Goal: Task Accomplishment & Management: Use online tool/utility

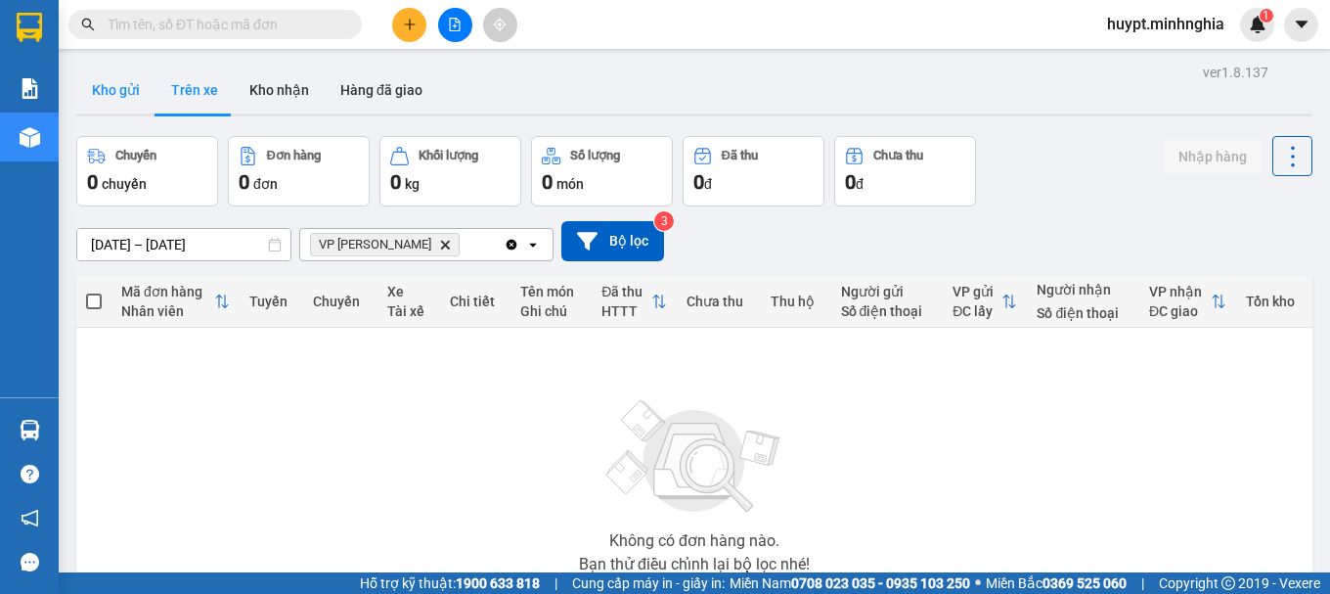
click at [117, 93] on button "Kho gửi" at bounding box center [115, 90] width 79 height 47
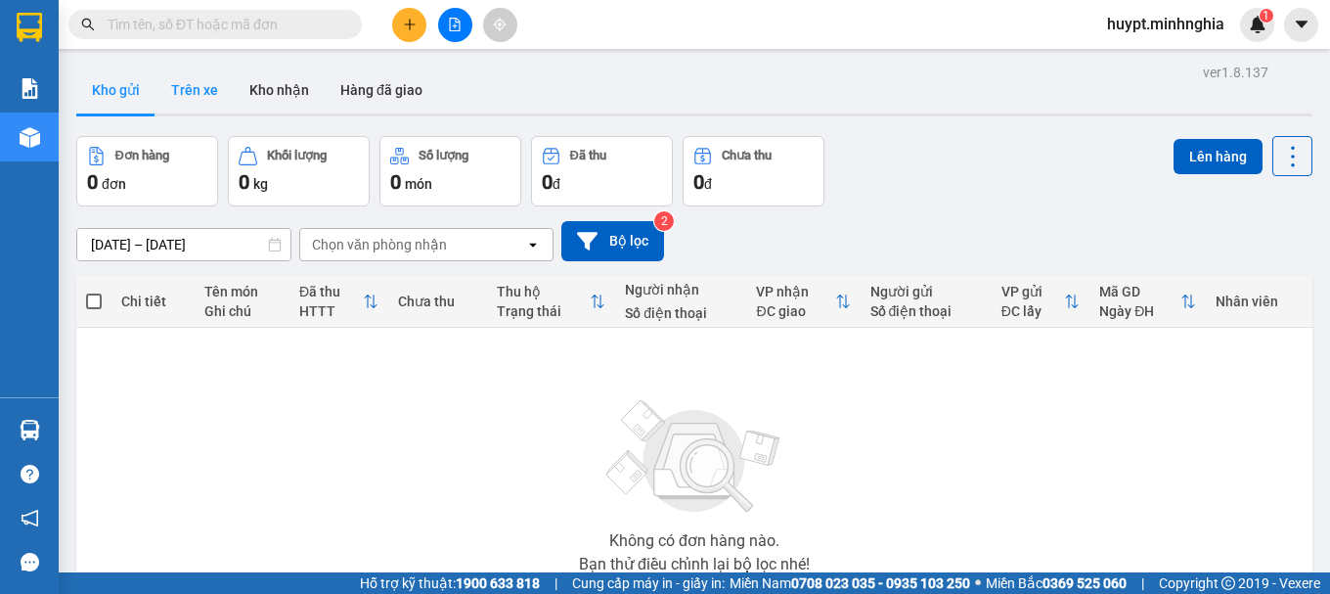
click at [181, 92] on button "Trên xe" at bounding box center [195, 90] width 78 height 47
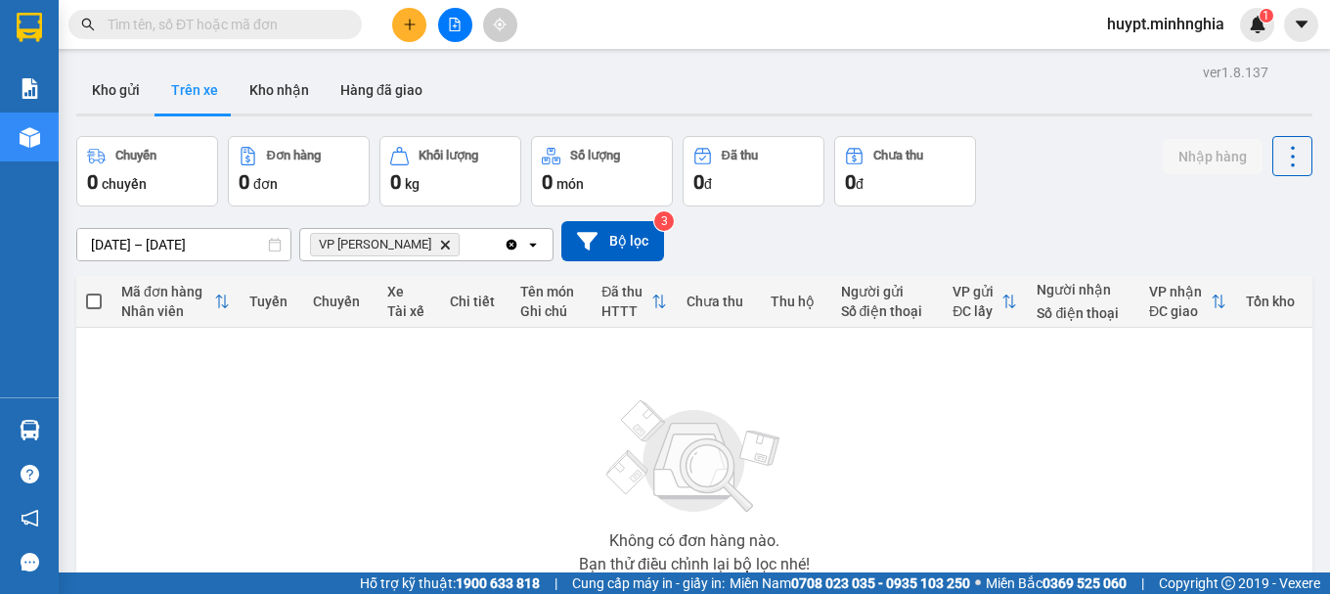
click at [441, 245] on icon "VP Phan Thiết, close by backspace" at bounding box center [445, 244] width 9 height 9
click at [413, 245] on div "Chọn văn phòng nhận" at bounding box center [379, 245] width 135 height 20
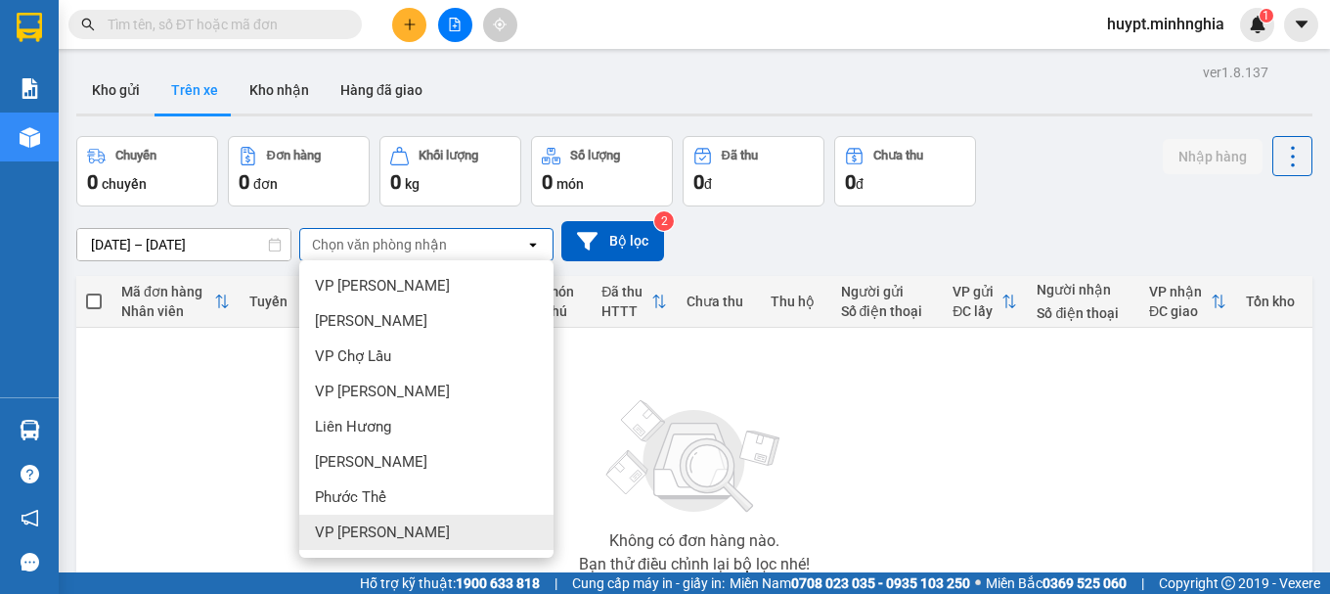
click at [357, 529] on span "VP [PERSON_NAME]" at bounding box center [382, 532] width 135 height 20
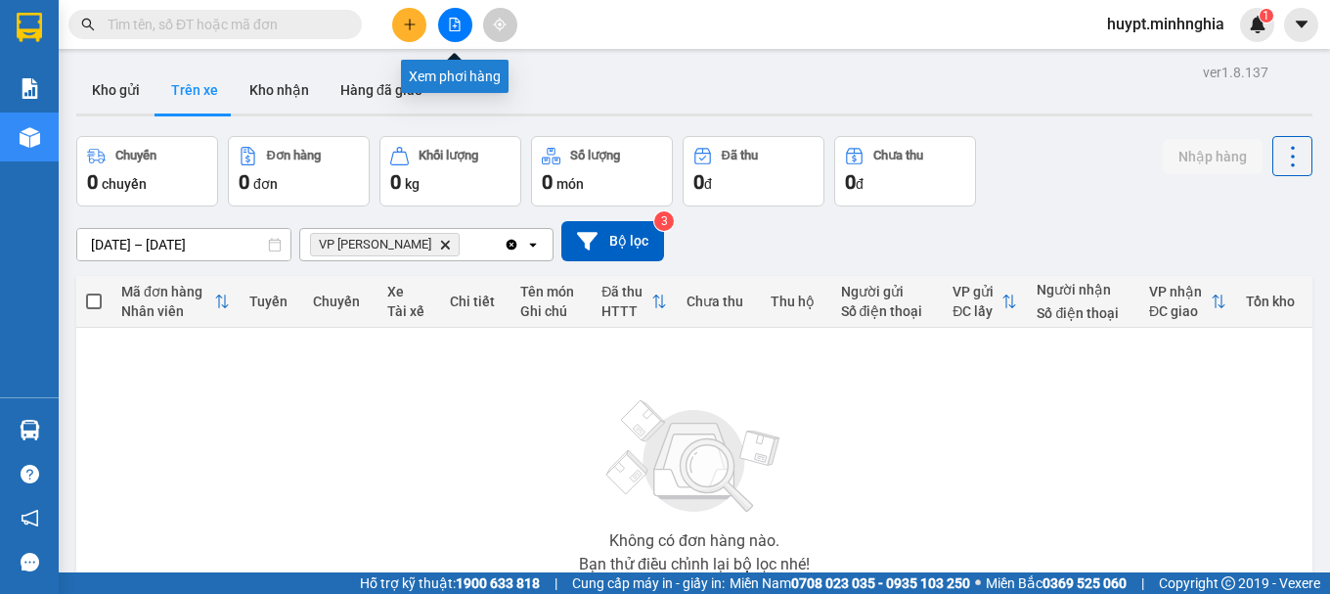
click at [459, 25] on icon "file-add" at bounding box center [455, 25] width 14 height 14
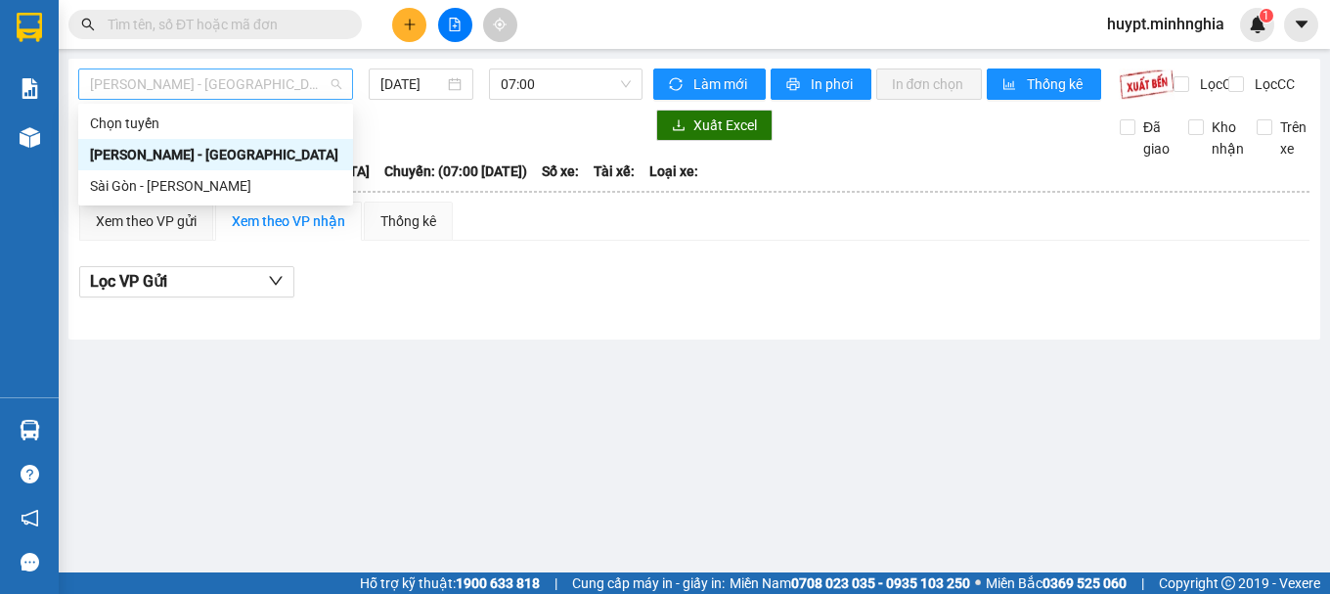
click at [186, 92] on span "[PERSON_NAME] - [GEOGRAPHIC_DATA]" at bounding box center [215, 83] width 251 height 29
click at [134, 188] on div "Sài Gòn - [PERSON_NAME]" at bounding box center [215, 186] width 251 height 22
type input "[DATE]"
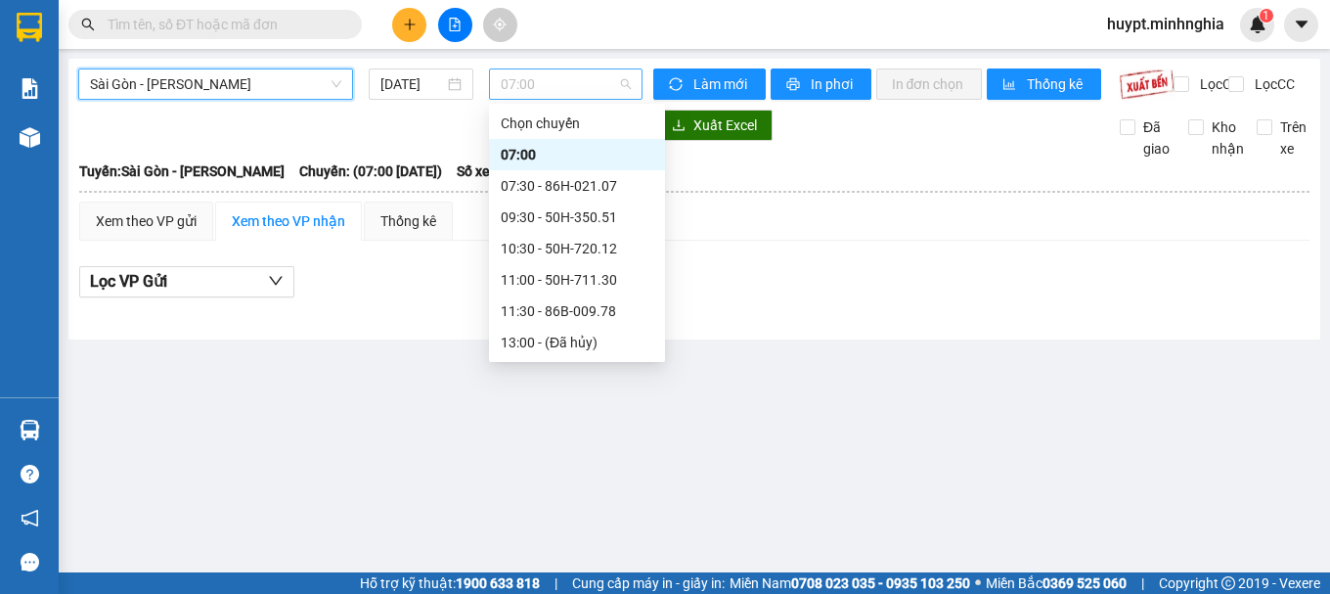
click at [558, 79] on span "07:00" at bounding box center [566, 83] width 130 height 29
click at [540, 312] on div "11:30 - 86B-009.78" at bounding box center [577, 311] width 153 height 22
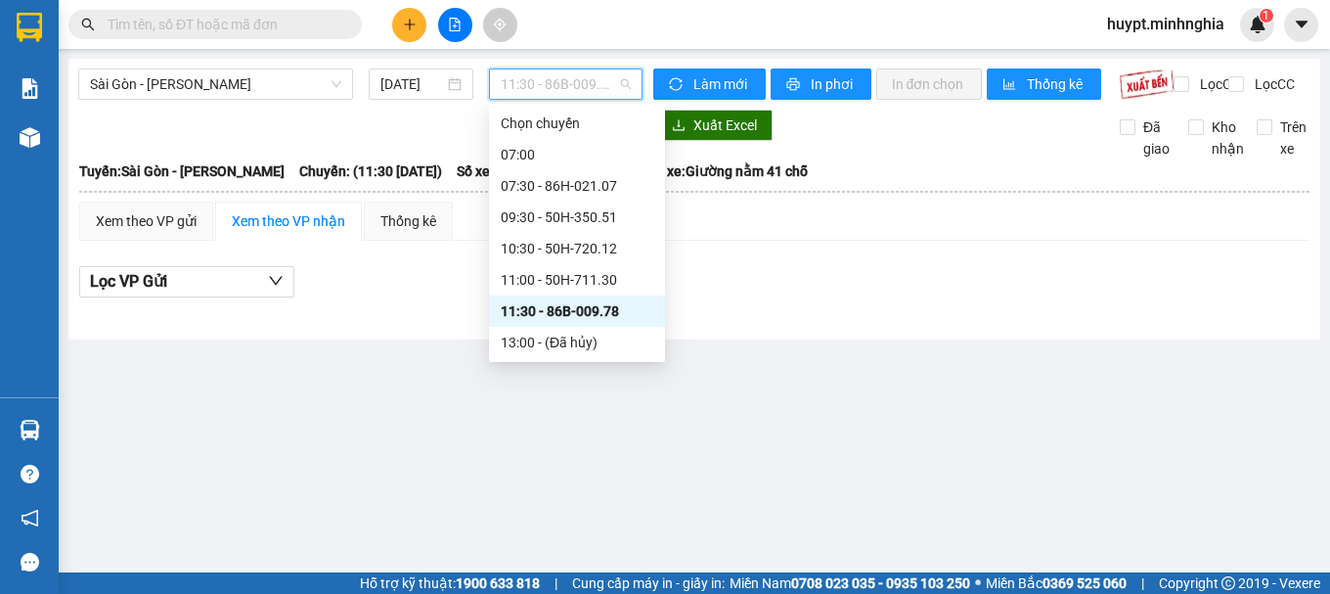
click at [547, 87] on span "11:30 - 86B-009.78" at bounding box center [566, 83] width 130 height 29
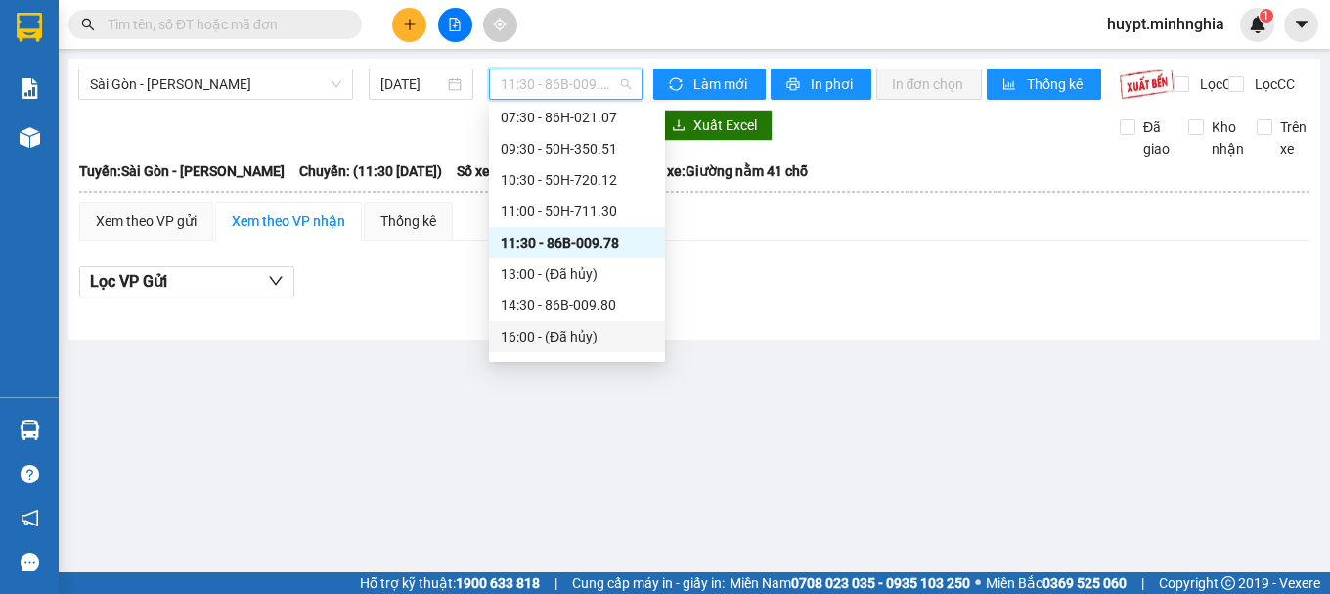
scroll to position [98, 0]
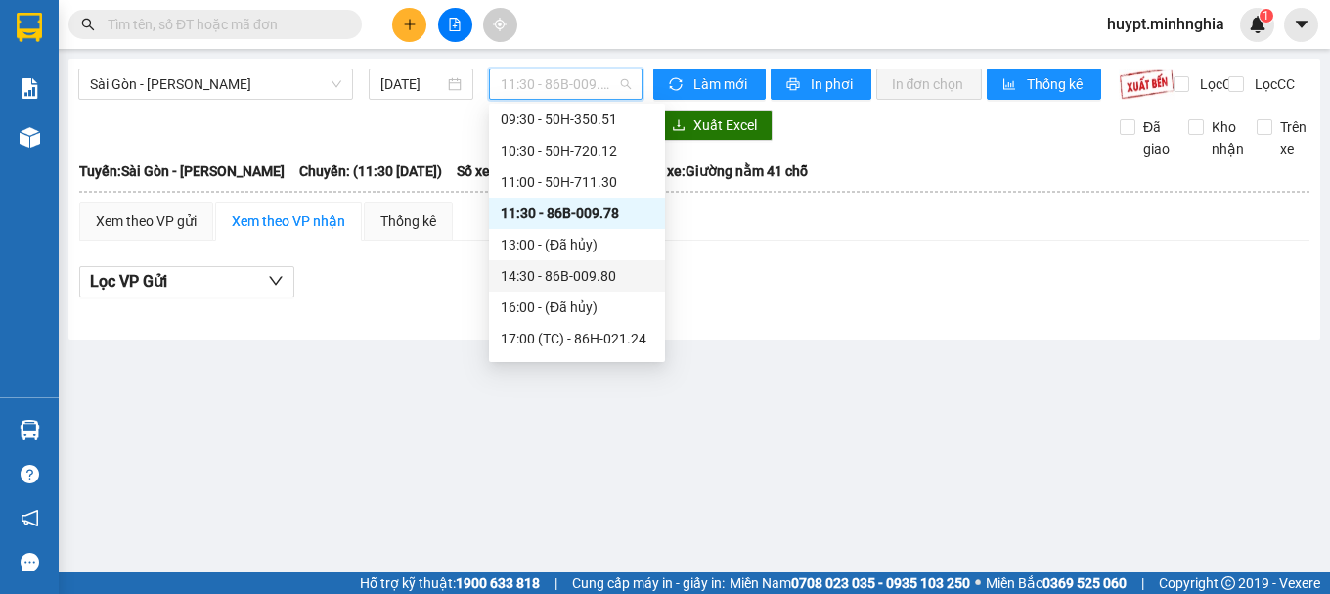
click at [574, 275] on div "14:30 - 86B-009.80" at bounding box center [577, 276] width 153 height 22
